Goal: Task Accomplishment & Management: Use online tool/utility

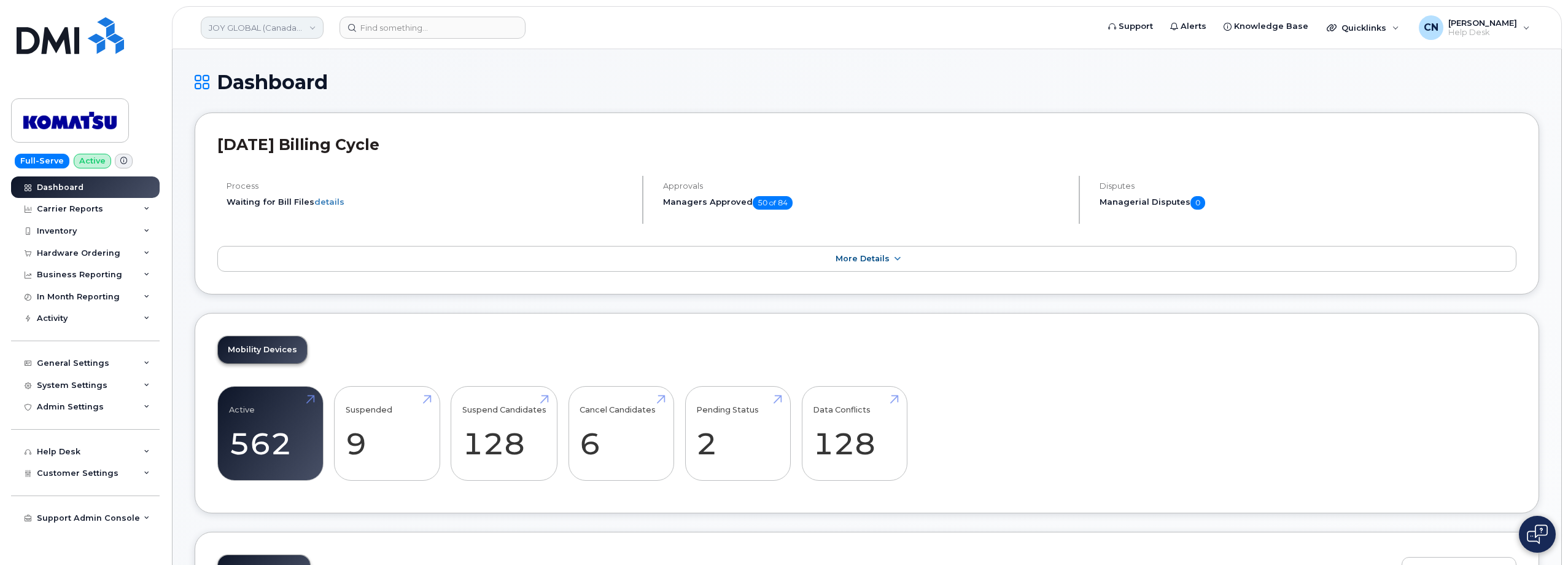
scroll to position [1045, 0]
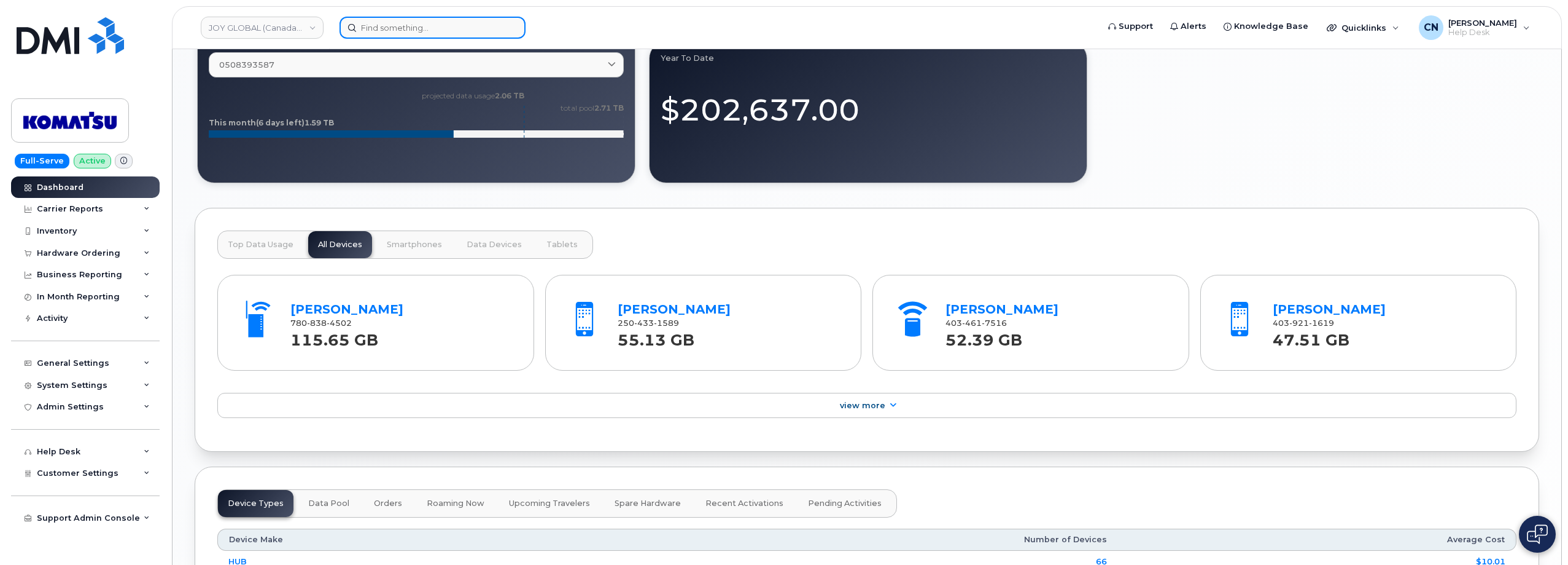
click at [358, 27] on input at bounding box center [432, 27] width 186 height 22
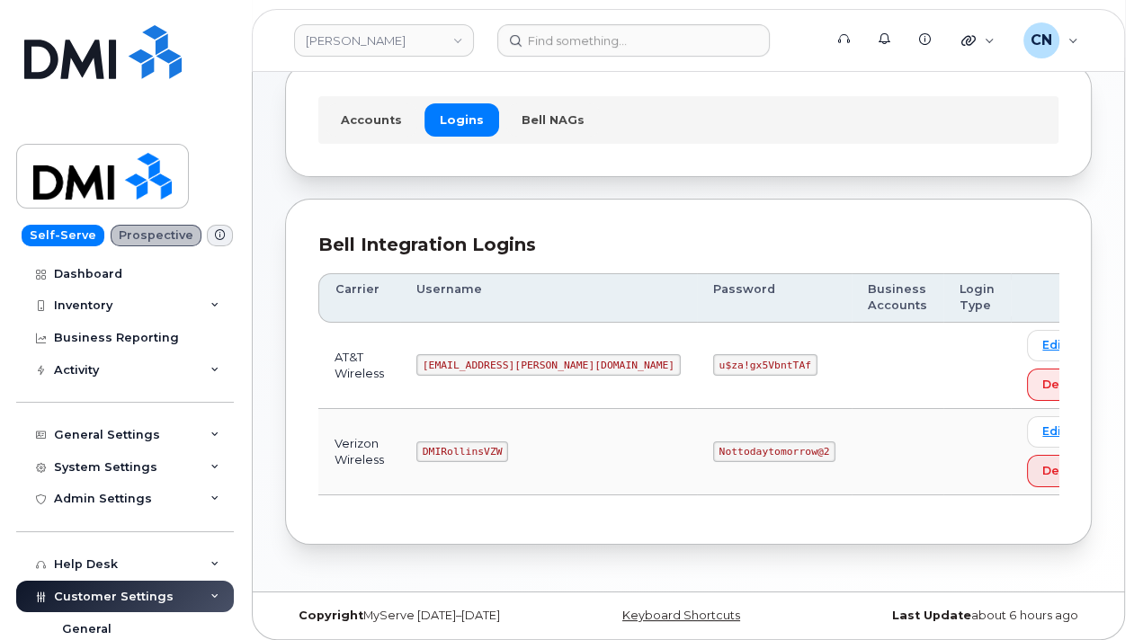
scroll to position [111, 0]
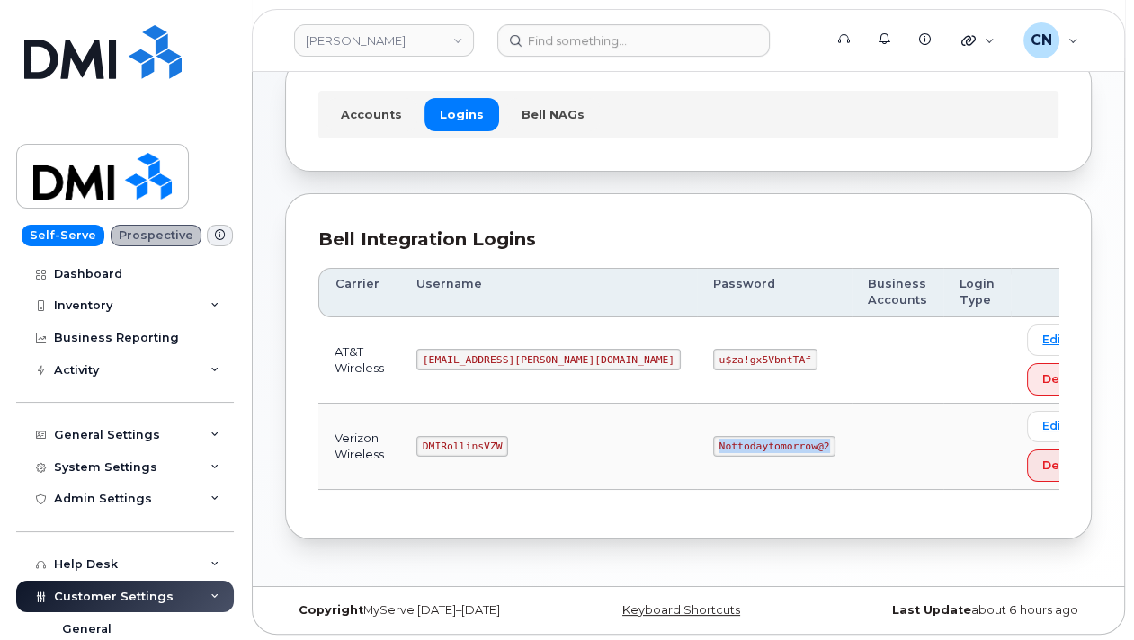
drag, startPoint x: 601, startPoint y: 443, endPoint x: 705, endPoint y: 450, distance: 104.6
click at [713, 450] on code "Nottodaytomorrow@2" at bounding box center [774, 447] width 122 height 22
copy code "Nottodaytomorrow@2"
